Goal: Task Accomplishment & Management: Complete application form

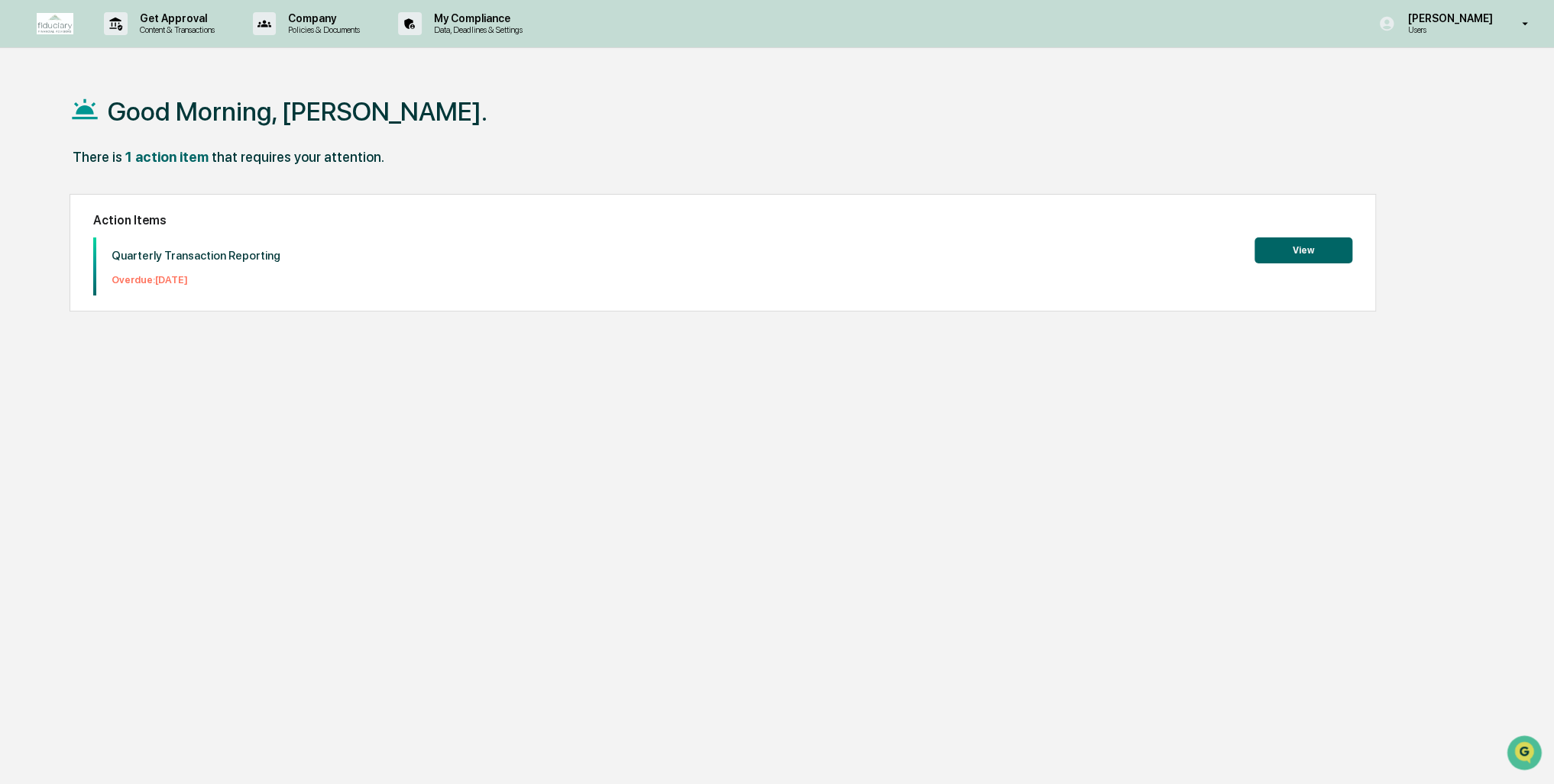
click at [1307, 243] on button "View" at bounding box center [1303, 250] width 98 height 26
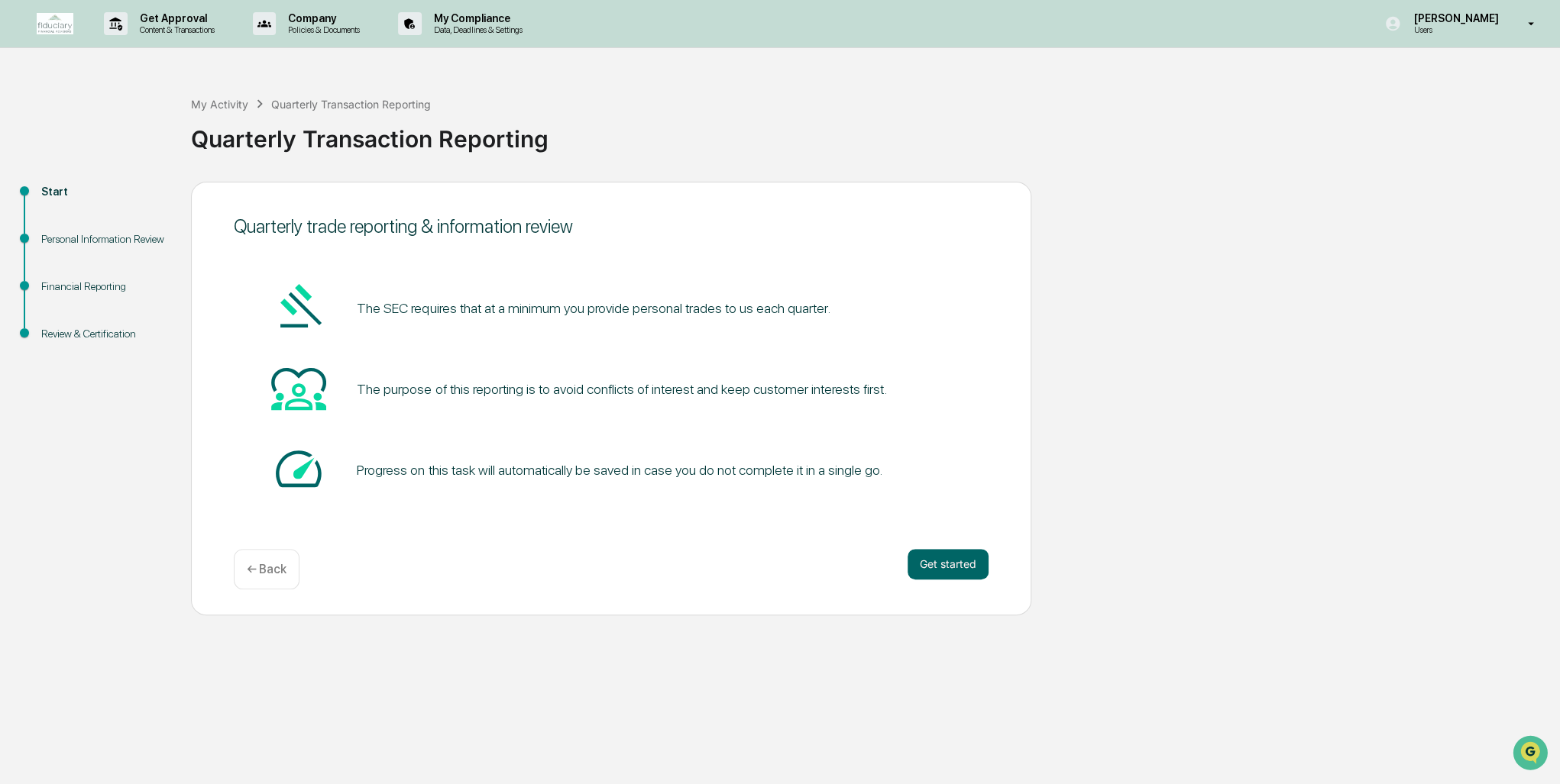
click at [953, 568] on button "Get started" at bounding box center [948, 564] width 81 height 30
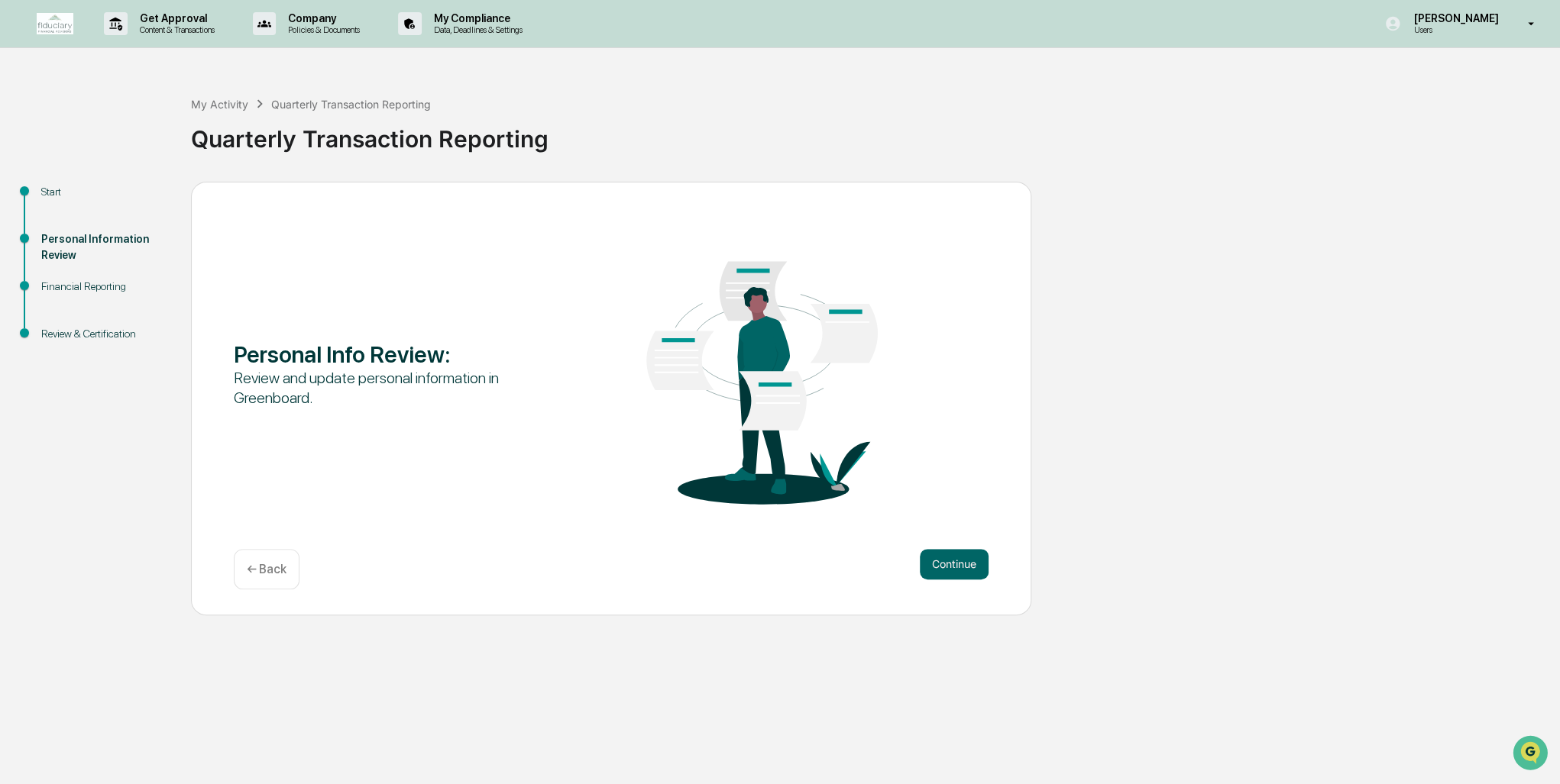
click at [970, 563] on button "Continue" at bounding box center [954, 564] width 69 height 30
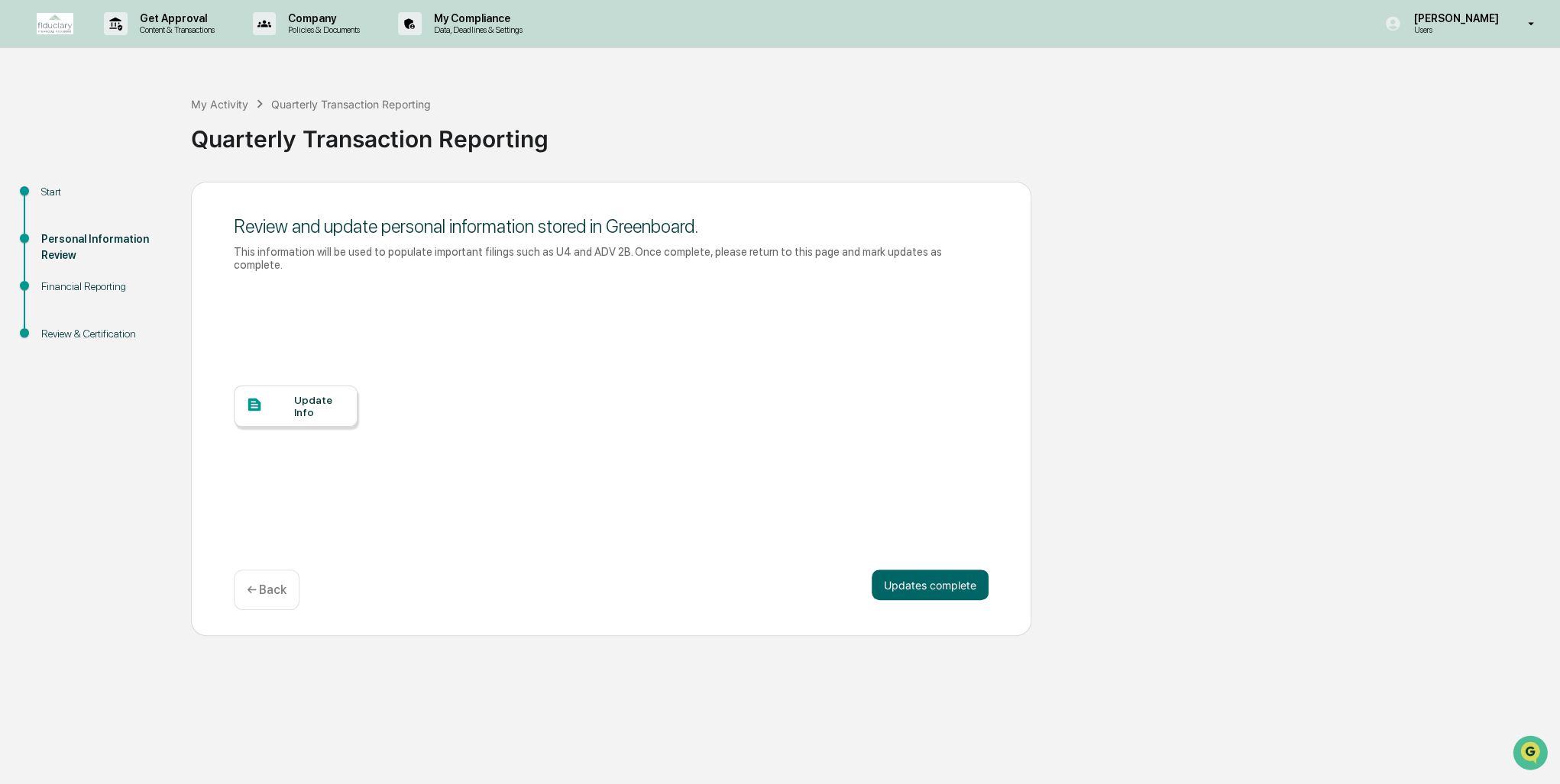
click at [294, 394] on div "Update Info" at bounding box center [320, 406] width 51 height 25
click at [930, 570] on button "Updates complete" at bounding box center [930, 585] width 117 height 30
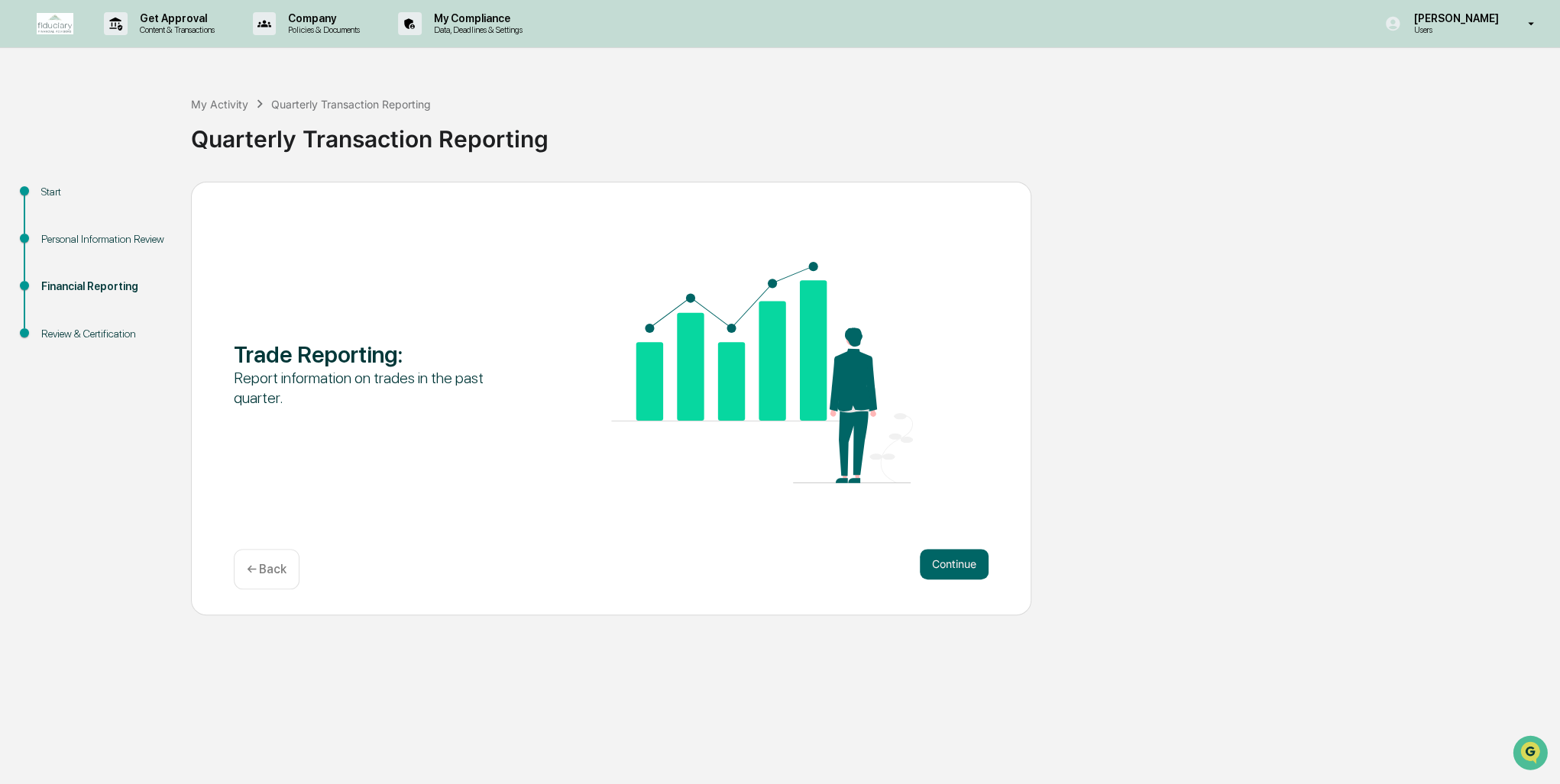
click at [946, 561] on button "Continue" at bounding box center [954, 564] width 69 height 30
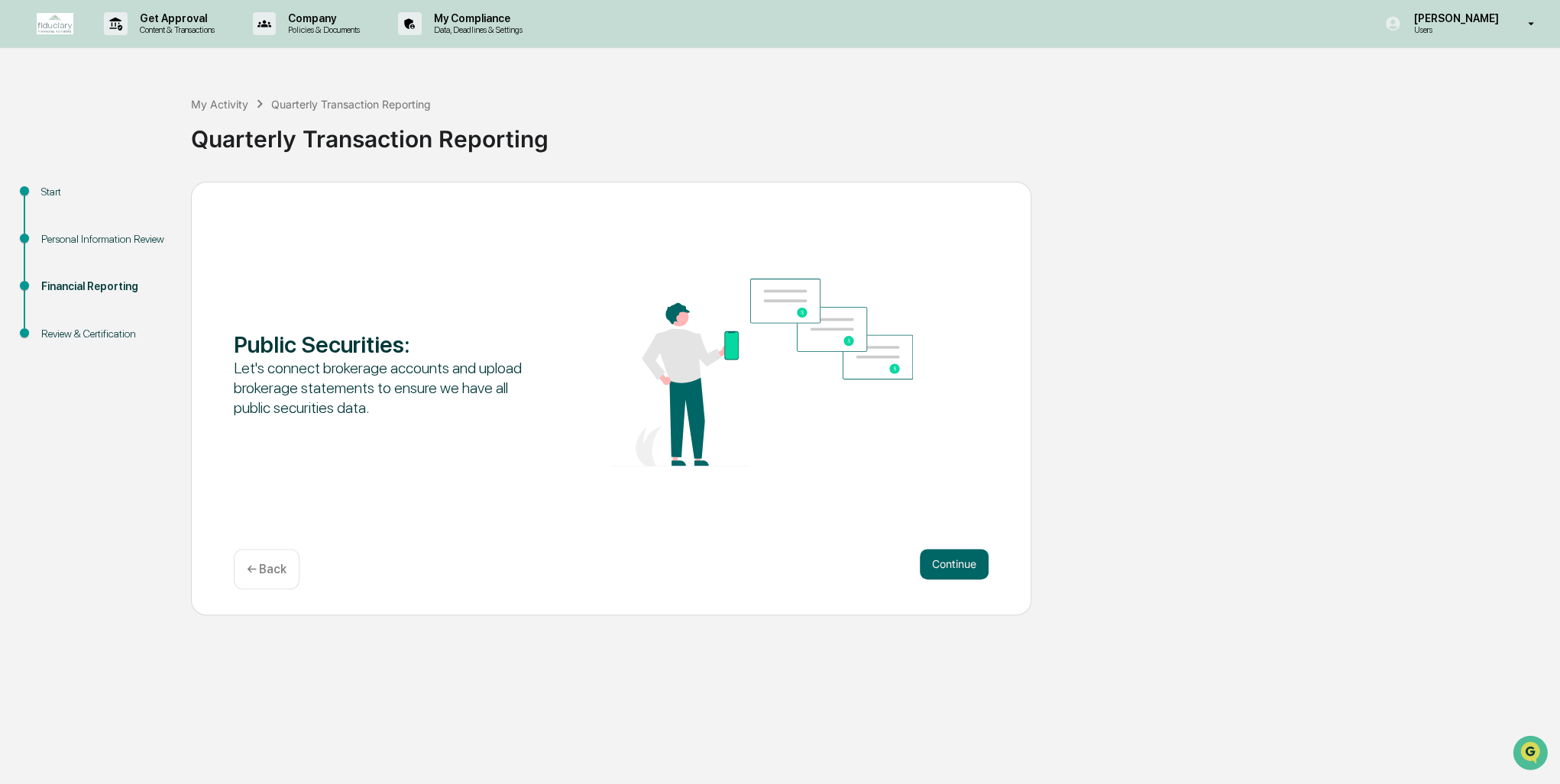
click at [956, 561] on button "Continue" at bounding box center [954, 564] width 69 height 30
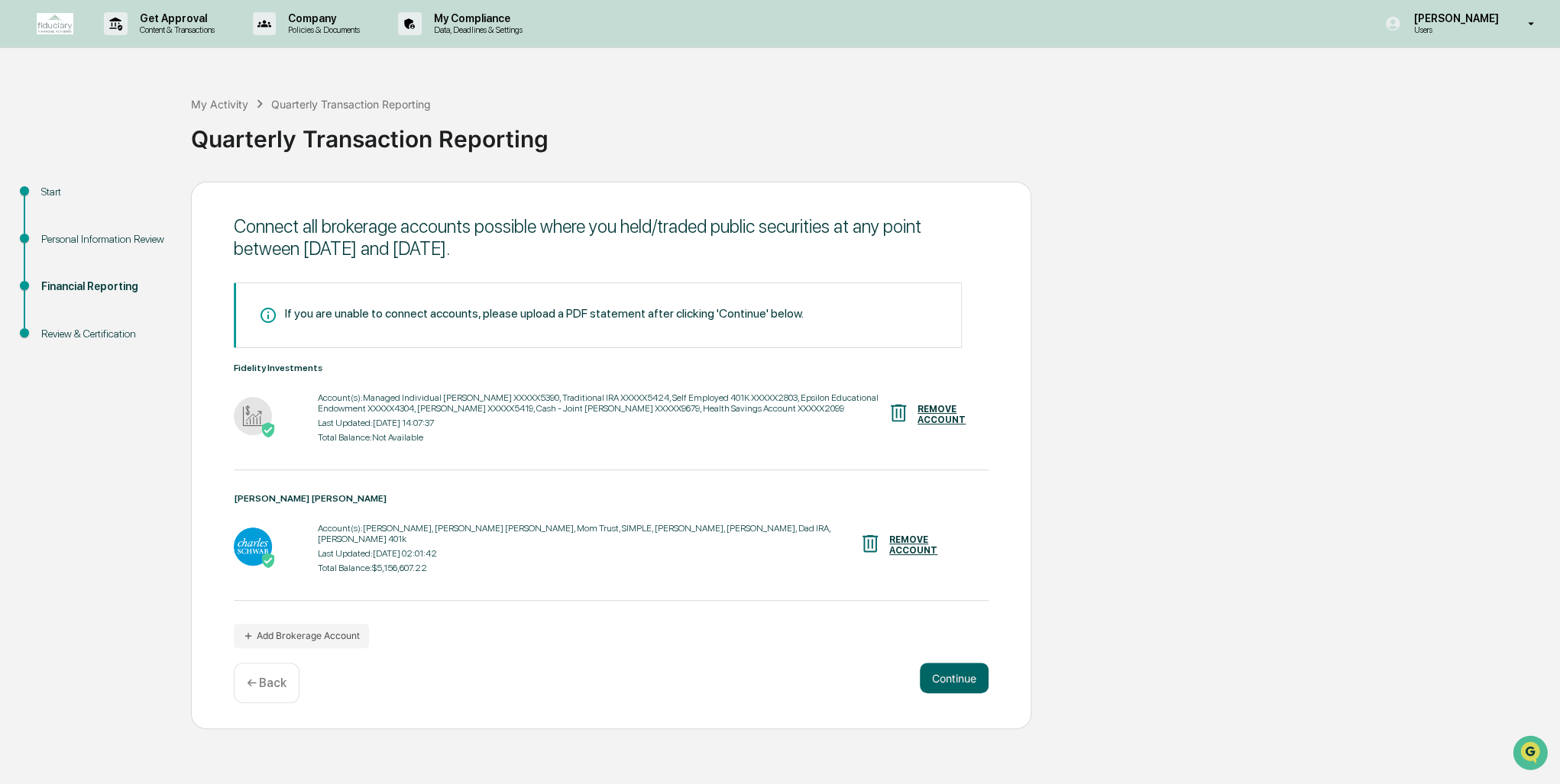
click at [949, 663] on button "Continue" at bounding box center [954, 678] width 69 height 30
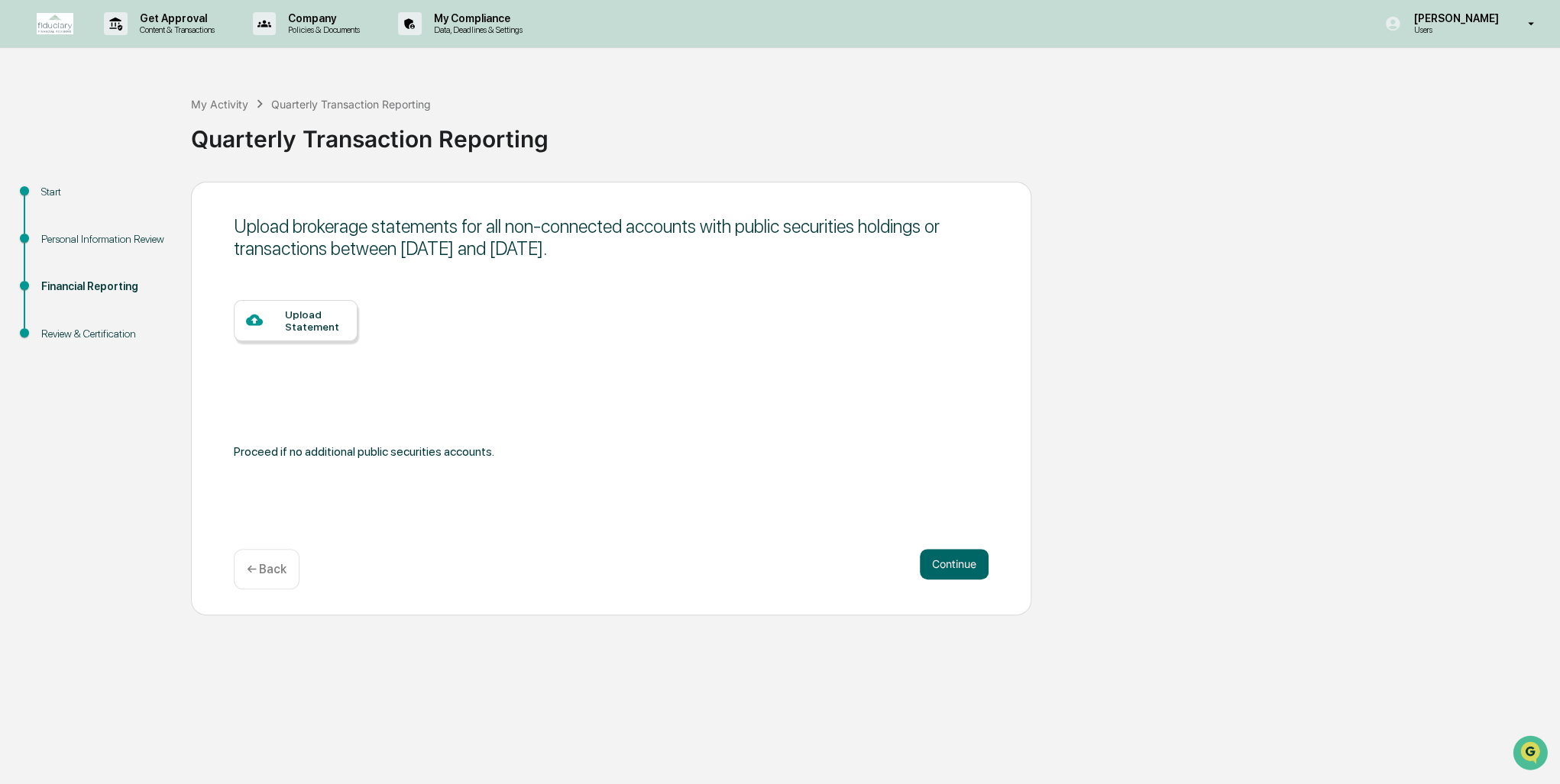
click at [258, 568] on p "← Back" at bounding box center [266, 569] width 40 height 15
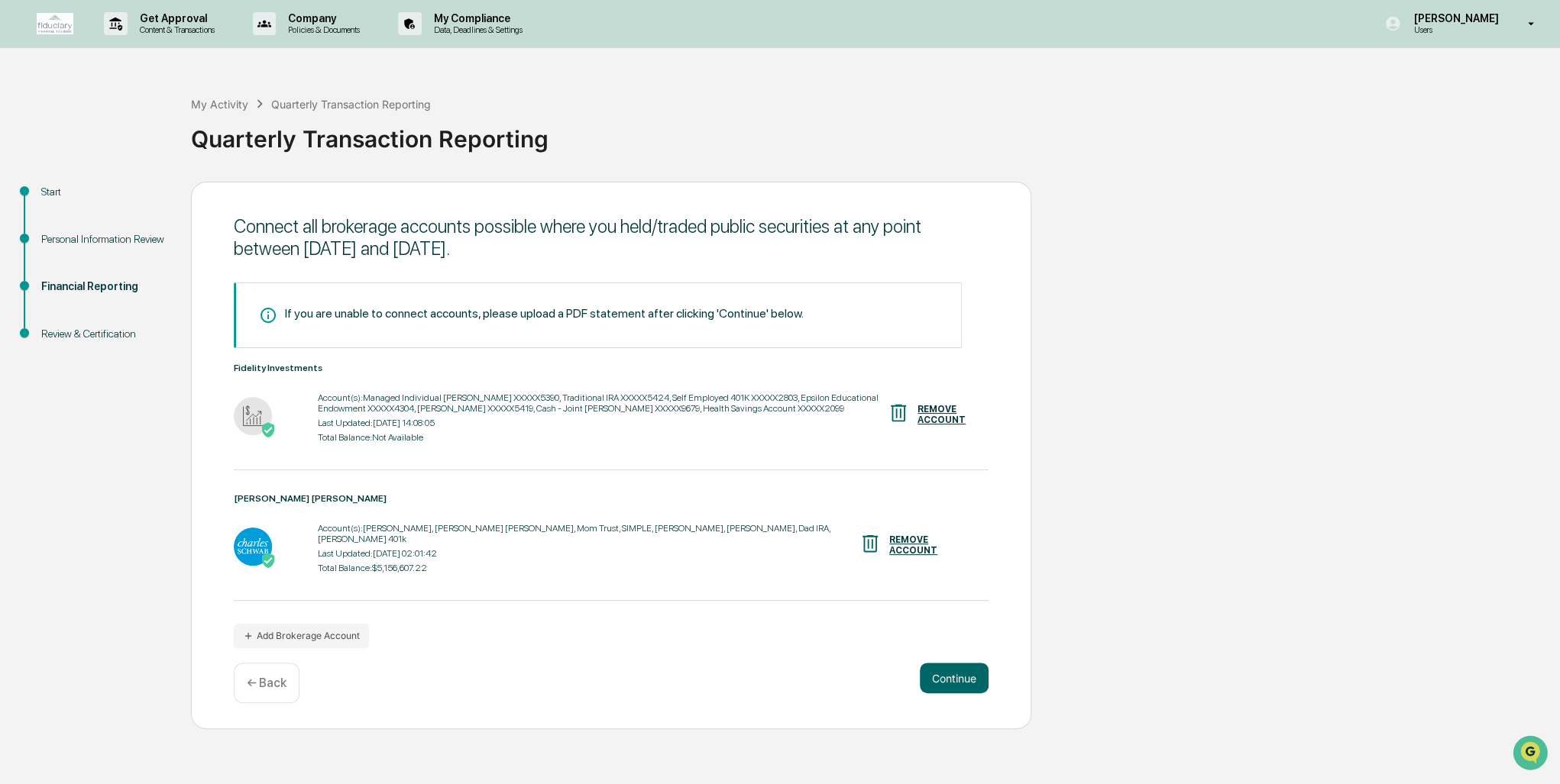
click at [954, 671] on button "Continue" at bounding box center [954, 678] width 69 height 30
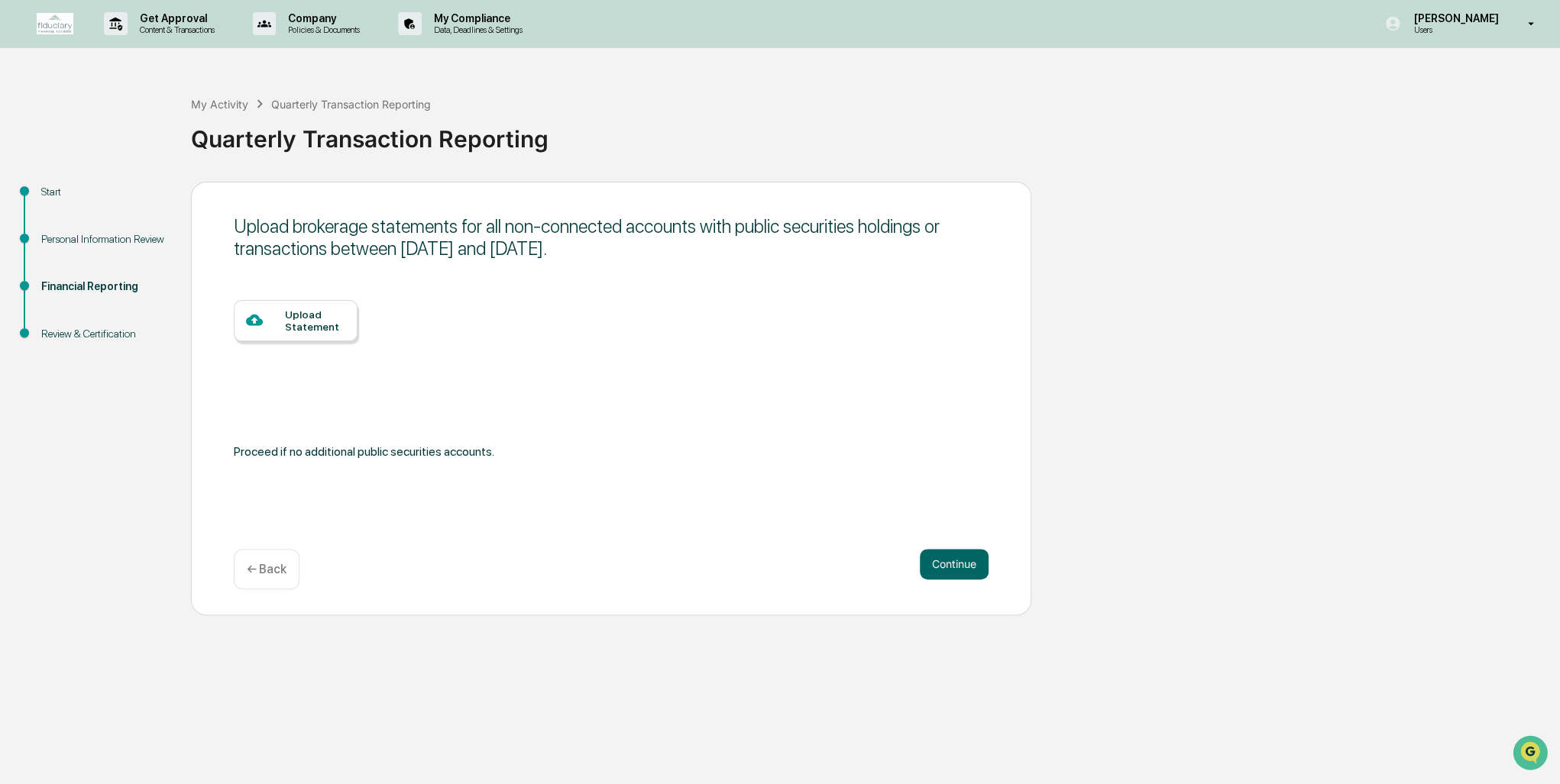
click at [953, 559] on button "Continue" at bounding box center [954, 564] width 69 height 30
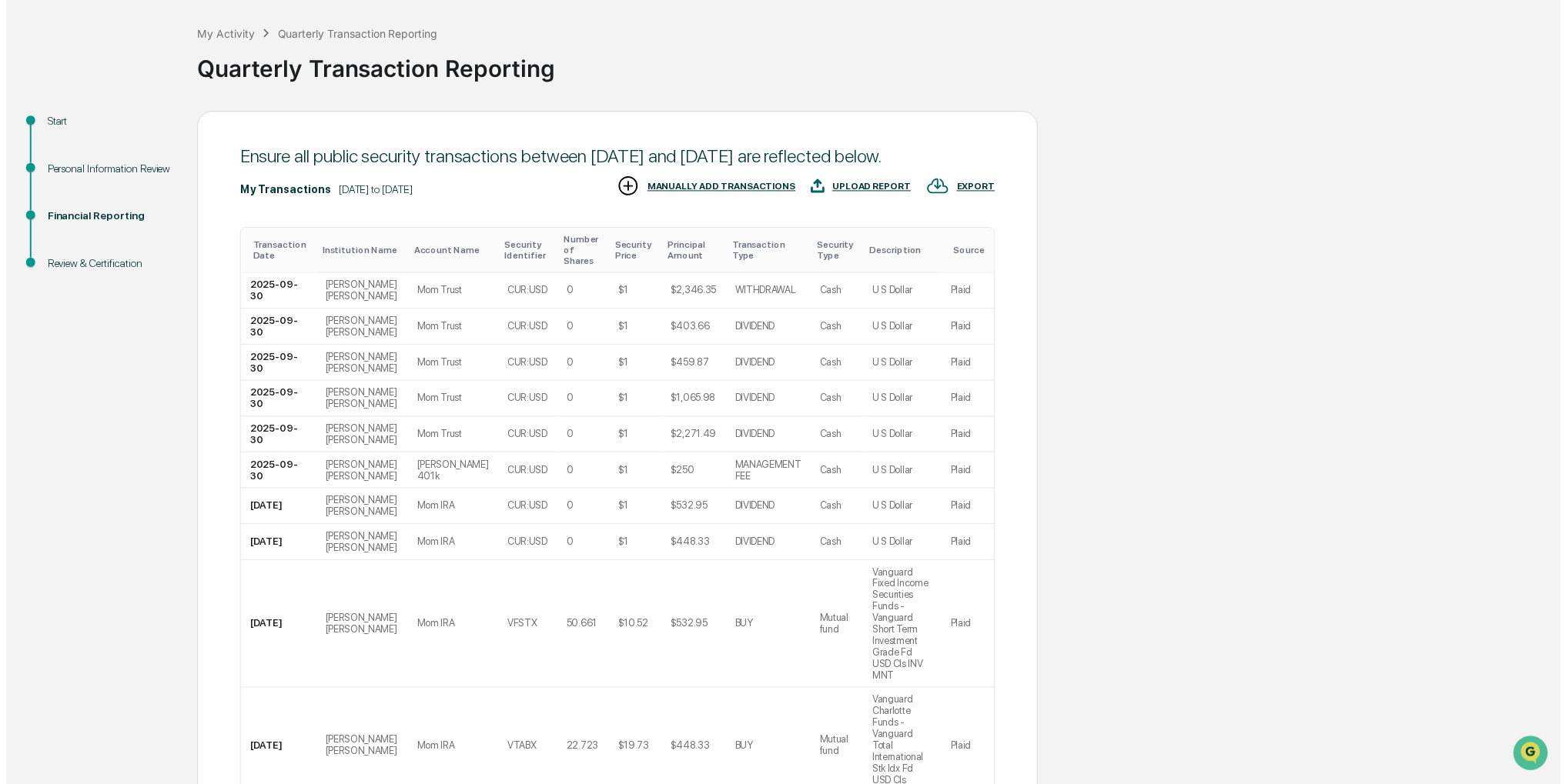
scroll to position [99, 0]
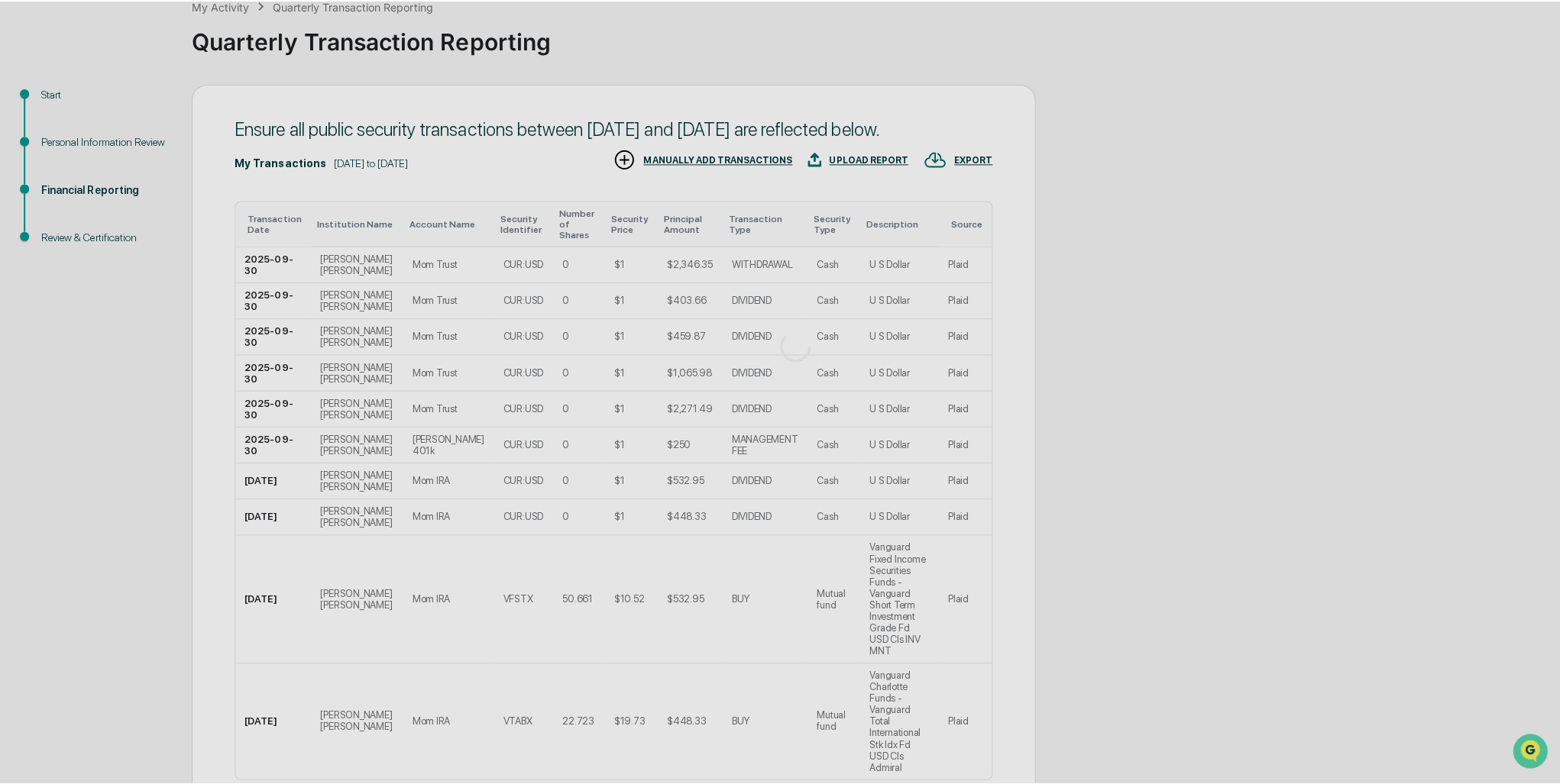
scroll to position [0, 0]
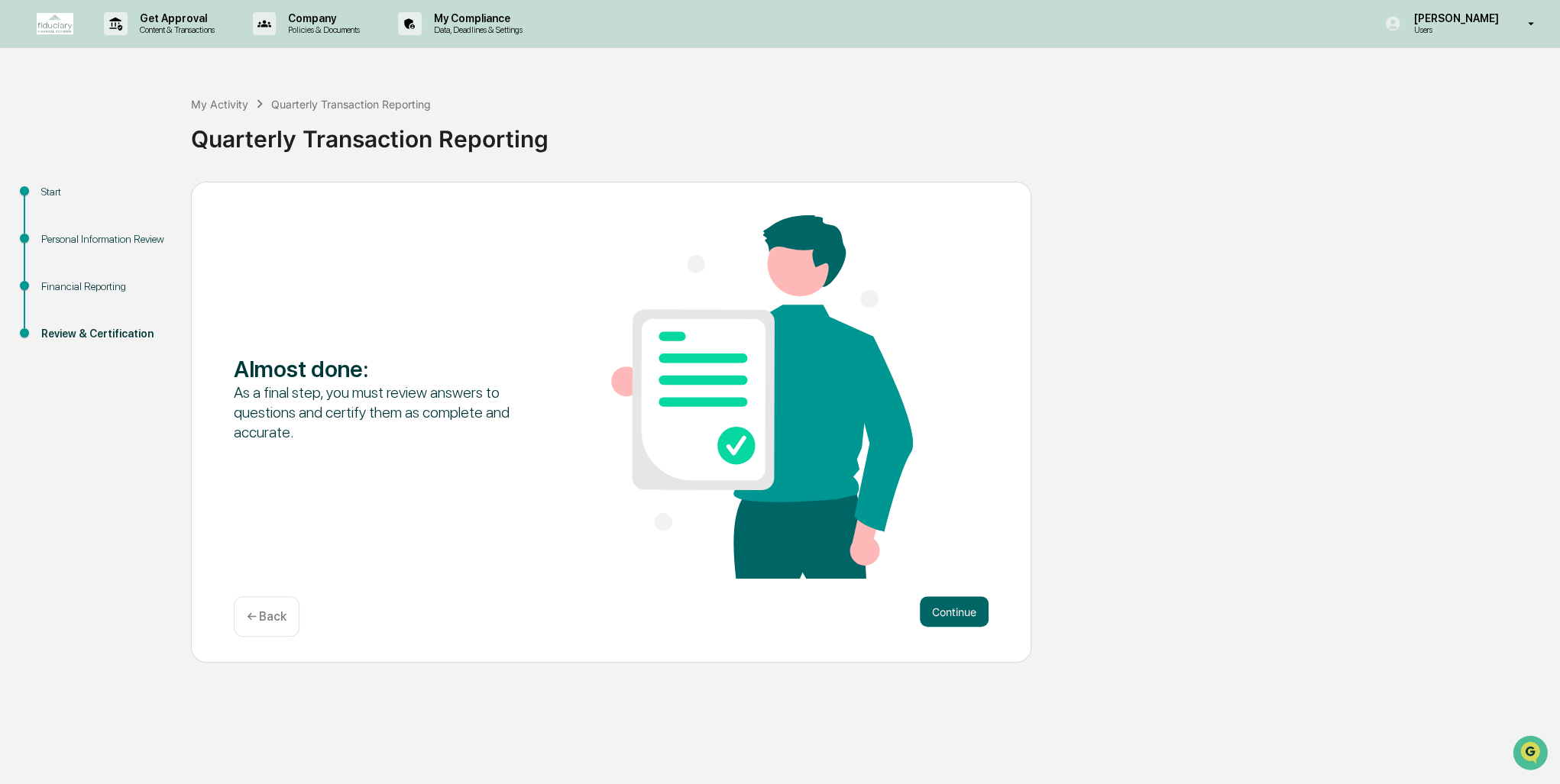
click at [944, 608] on button "Continue" at bounding box center [954, 611] width 69 height 30
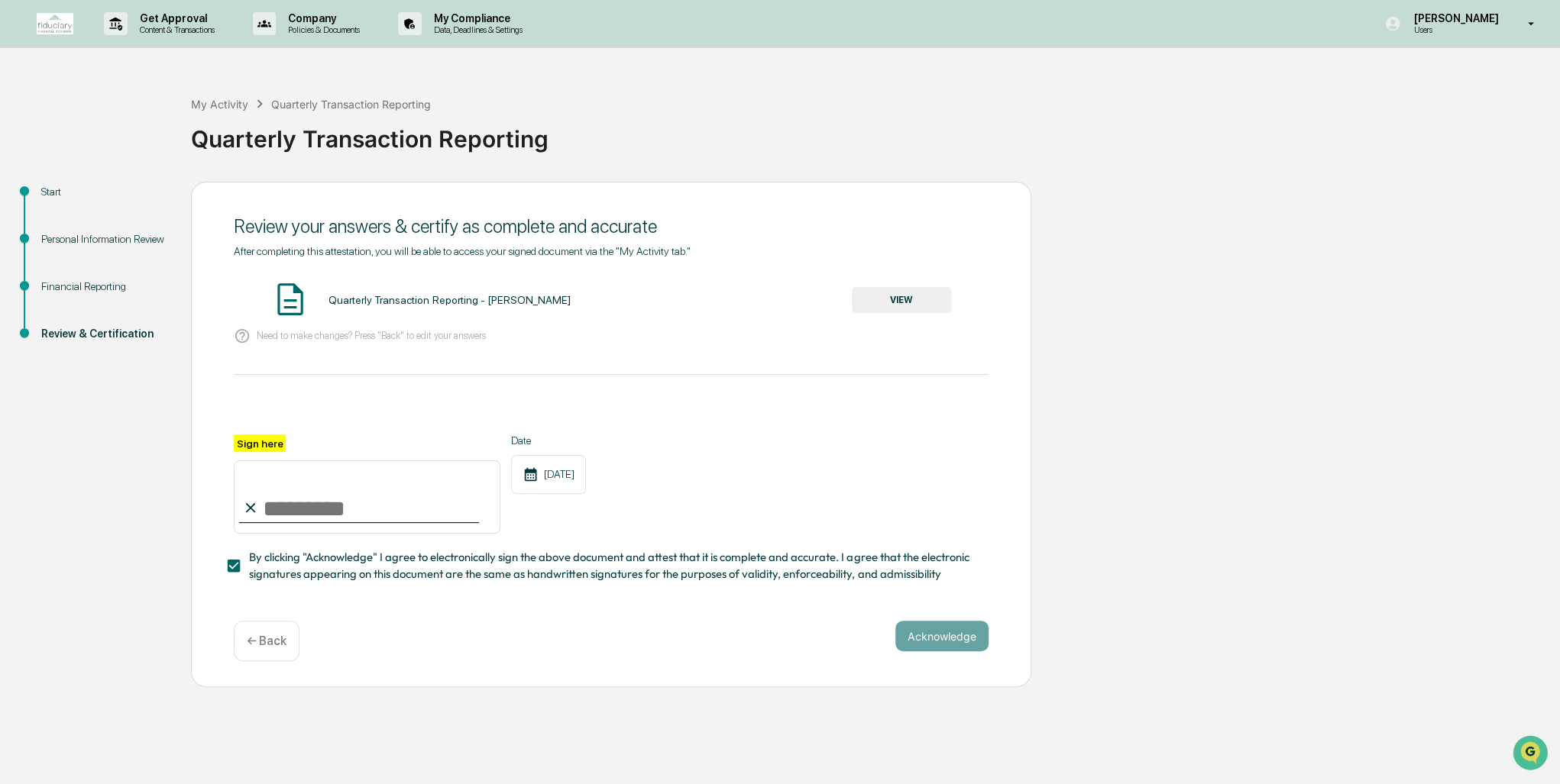
click at [275, 507] on input "Sign here" at bounding box center [367, 497] width 267 height 74
type input "**********"
click at [931, 642] on button "Acknowledge" at bounding box center [942, 636] width 93 height 30
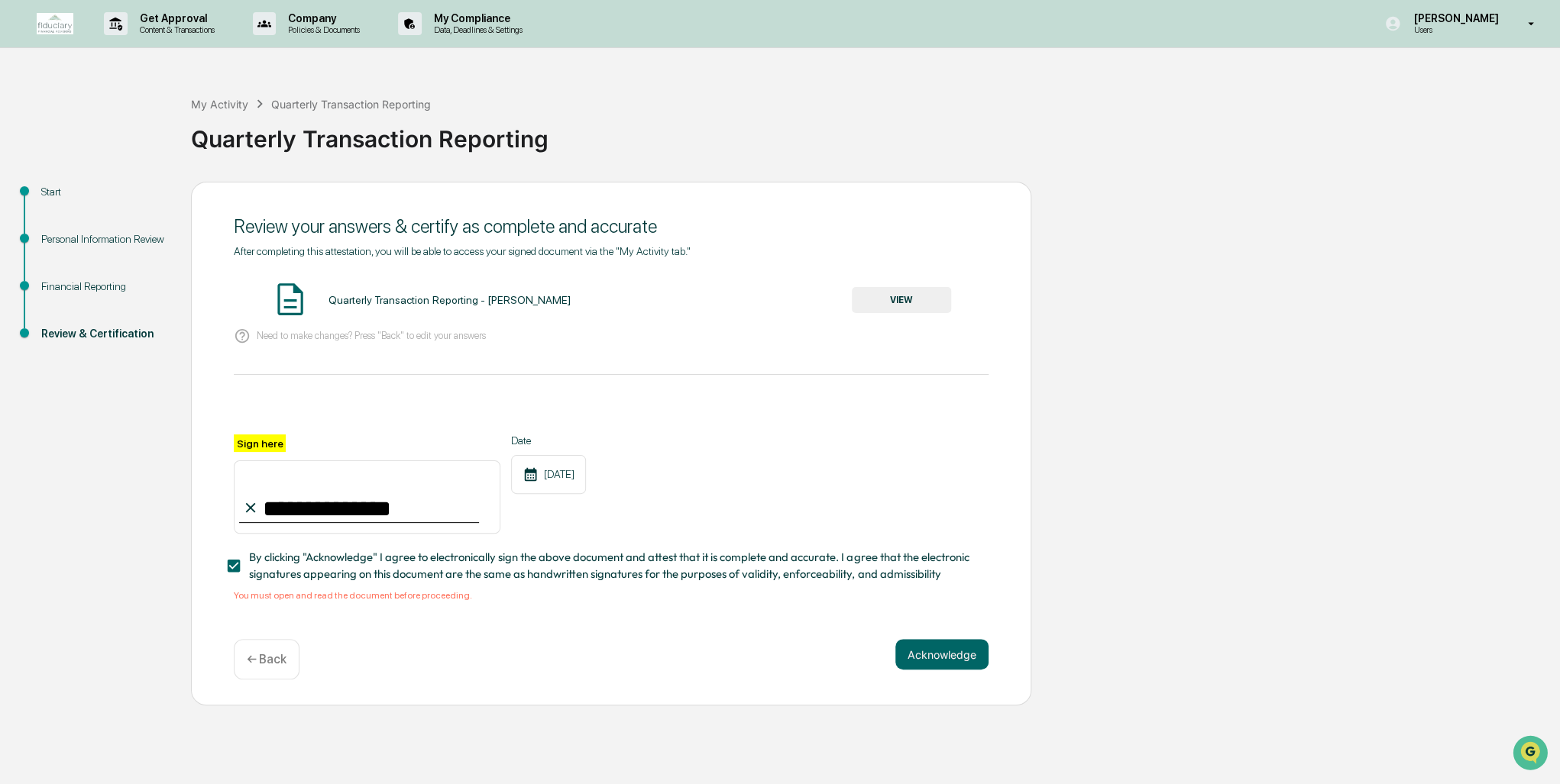
click at [916, 302] on button "VIEW" at bounding box center [901, 299] width 99 height 26
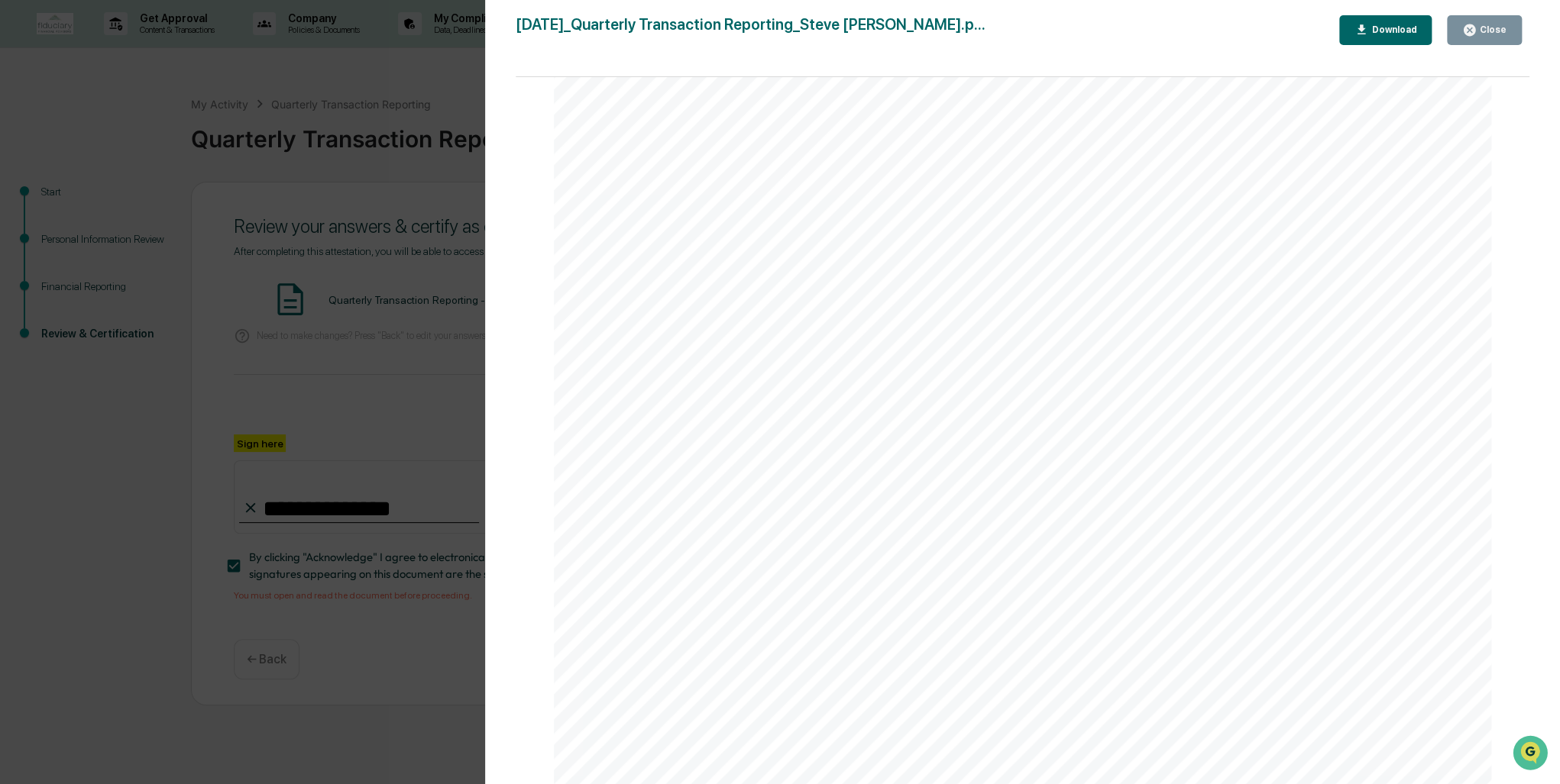
scroll to position [7531, 0]
click at [1481, 25] on div "Close" at bounding box center [1492, 30] width 29 height 11
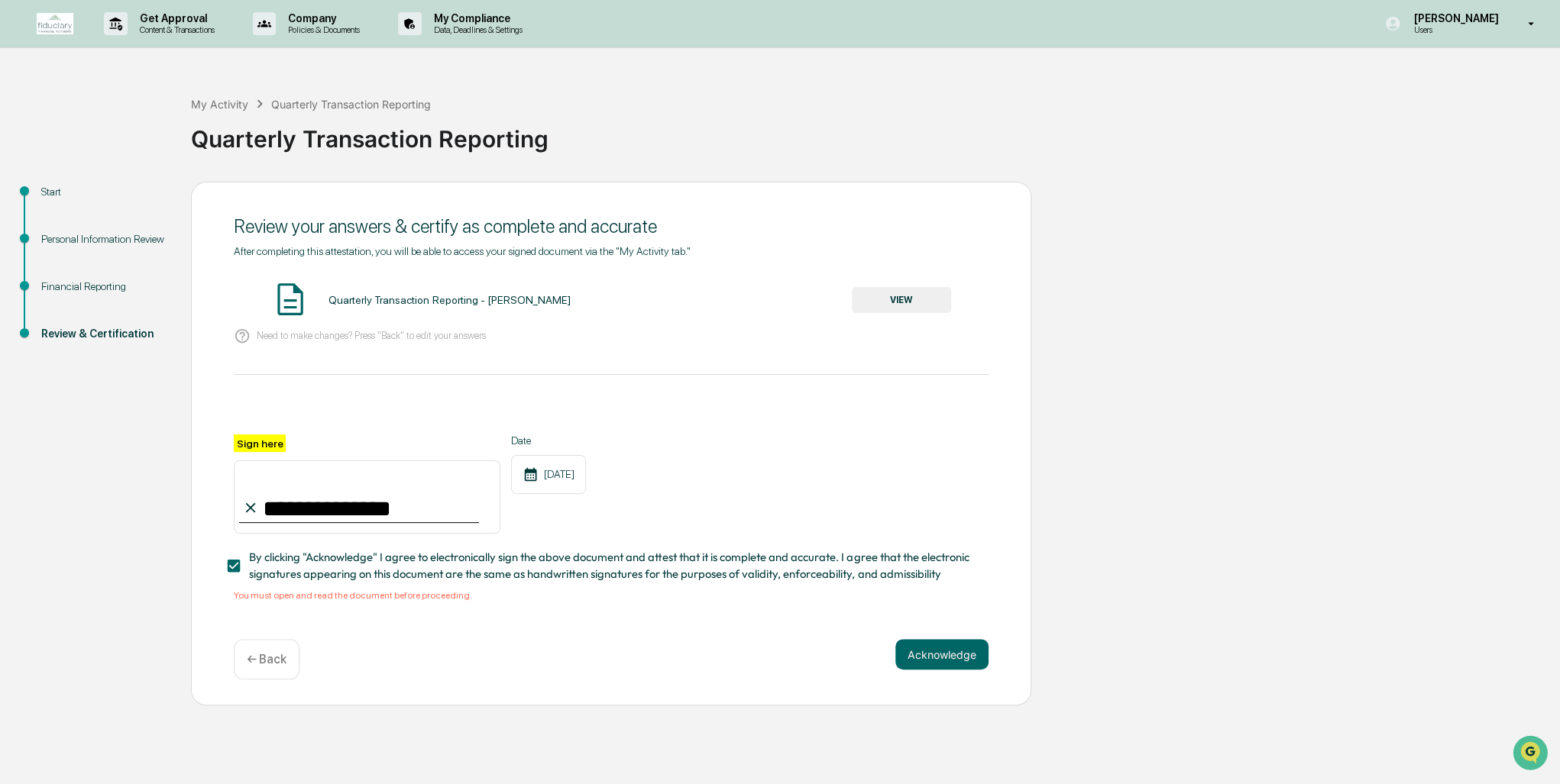
click at [934, 663] on button "Acknowledge" at bounding box center [942, 654] width 93 height 30
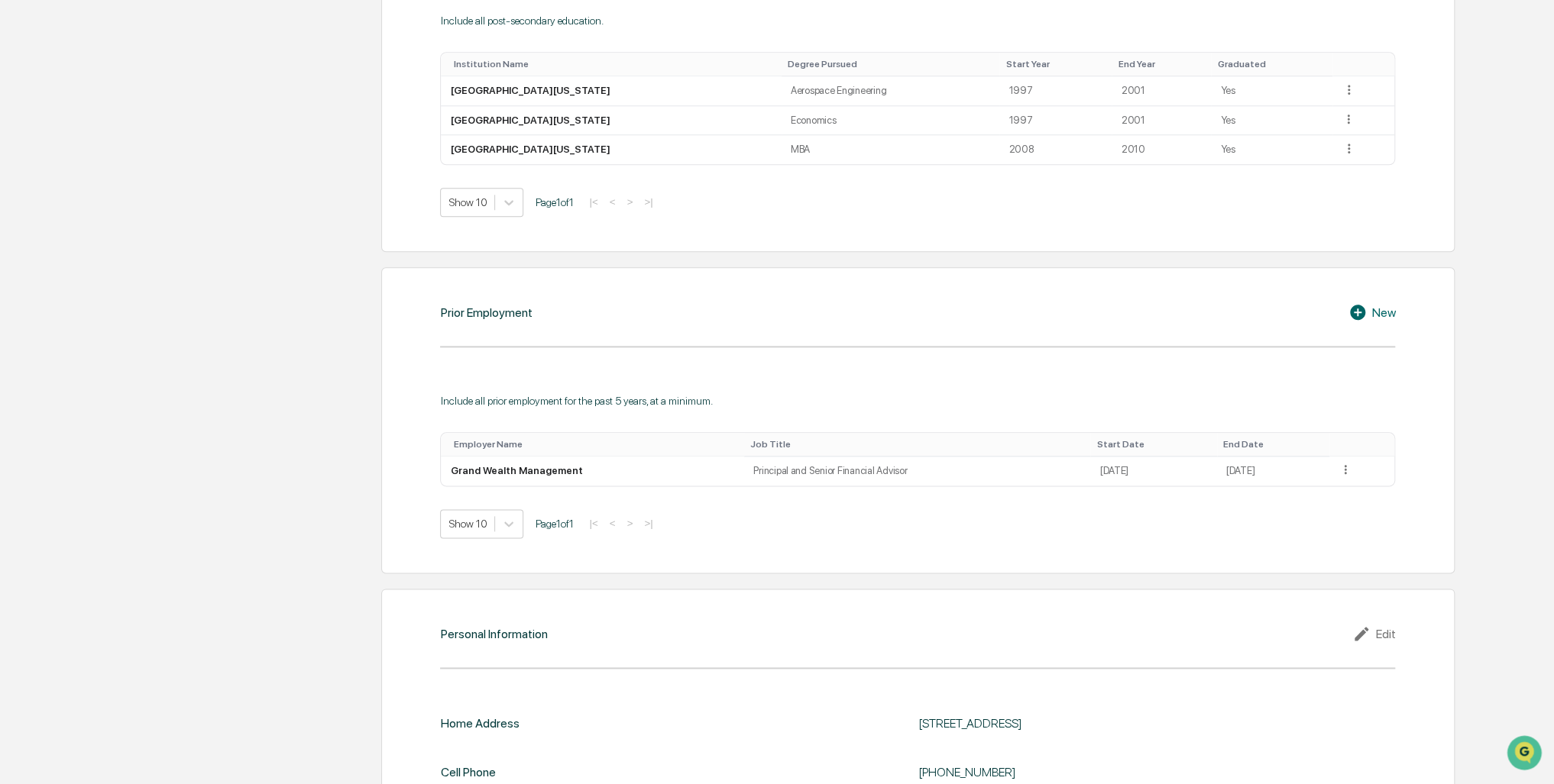
scroll to position [1084, 0]
